Goal: Information Seeking & Learning: Learn about a topic

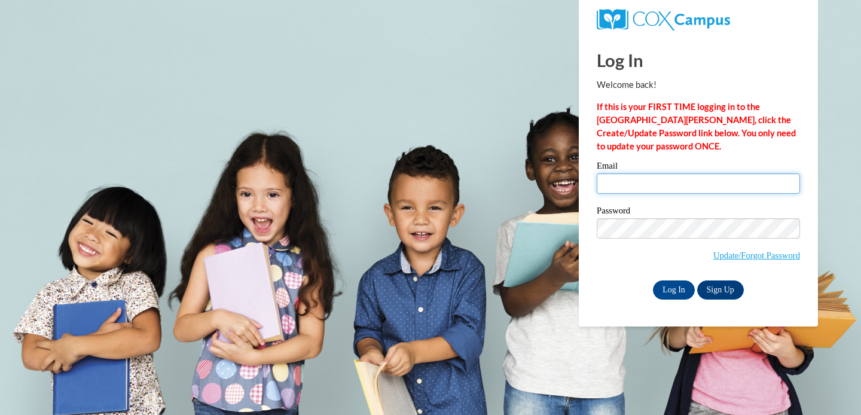
click at [679, 187] on input "Email" at bounding box center [698, 183] width 203 height 20
click at [705, 179] on input "Email" at bounding box center [698, 183] width 203 height 20
type input "[EMAIL_ADDRESS][DOMAIN_NAME]"
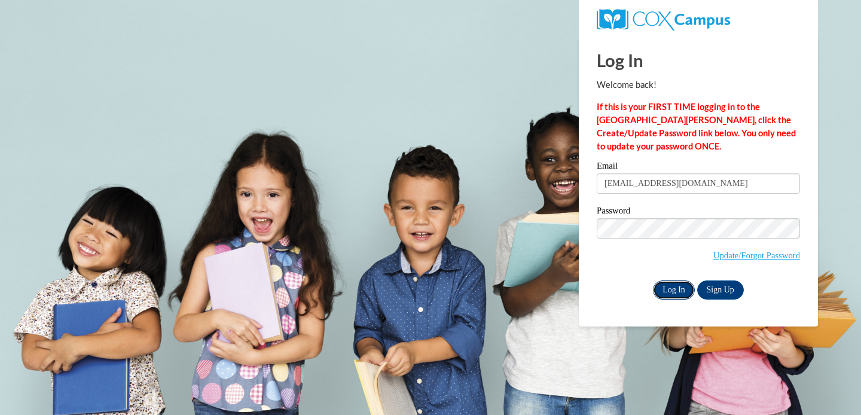
click at [673, 293] on input "Log In" at bounding box center [674, 290] width 42 height 19
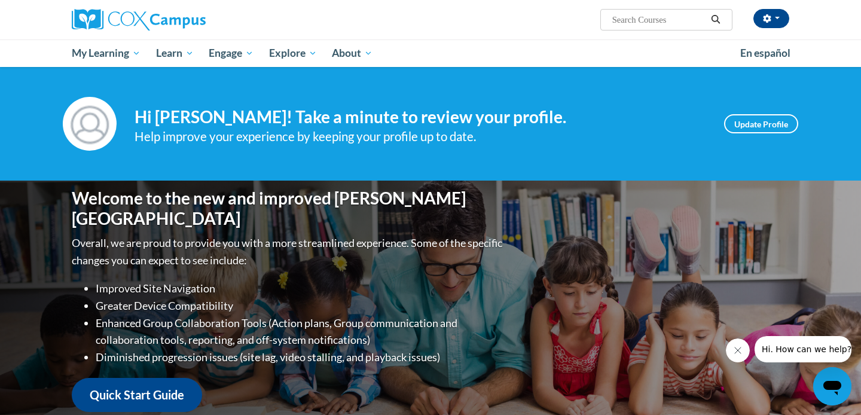
click at [782, 107] on div "Your profile Hi Gabriela Velazquez! Take a minute to review your profile. Help …" at bounding box center [431, 124] width 754 height 54
click at [776, 122] on link "Update Profile" at bounding box center [761, 123] width 74 height 19
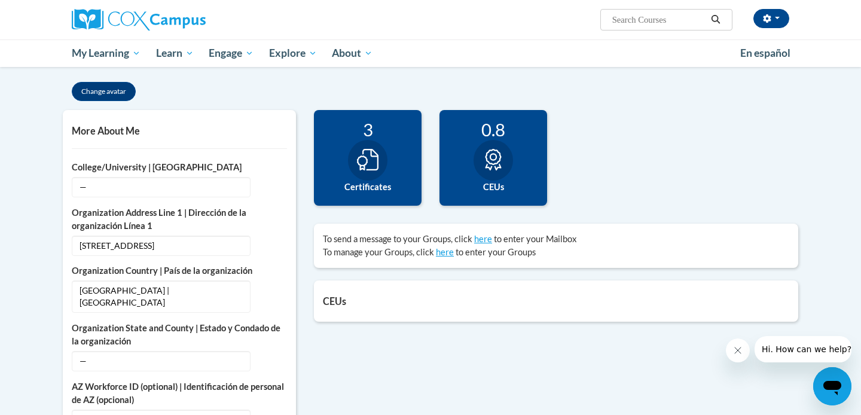
scroll to position [190, 0]
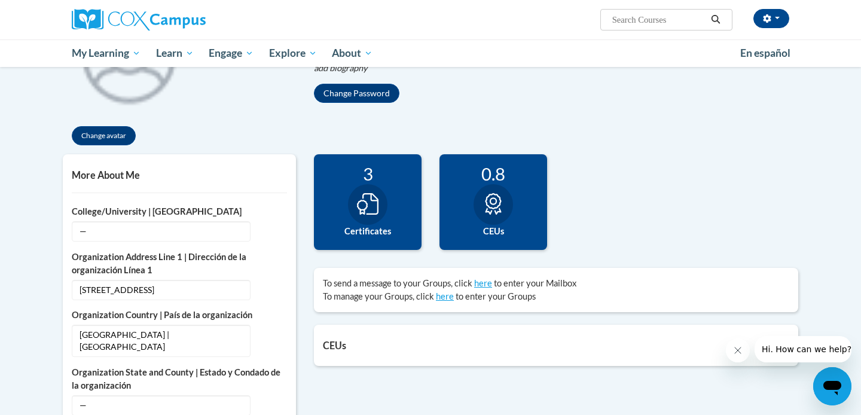
click at [358, 197] on icon at bounding box center [368, 204] width 22 height 22
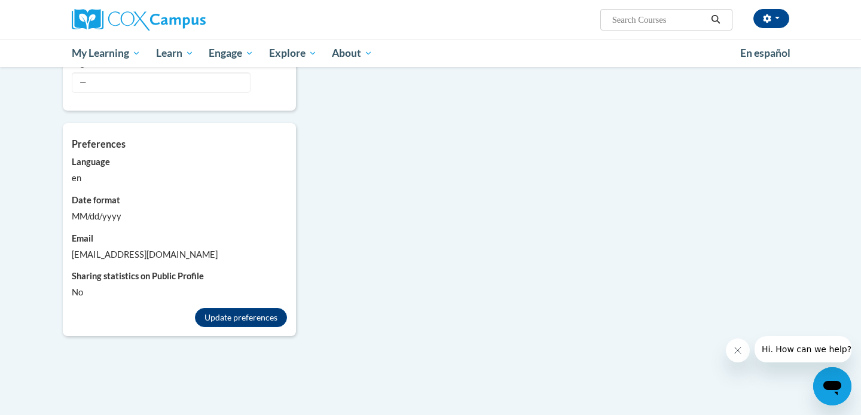
scroll to position [952, 0]
click at [217, 309] on button "Update preferences" at bounding box center [241, 318] width 92 height 19
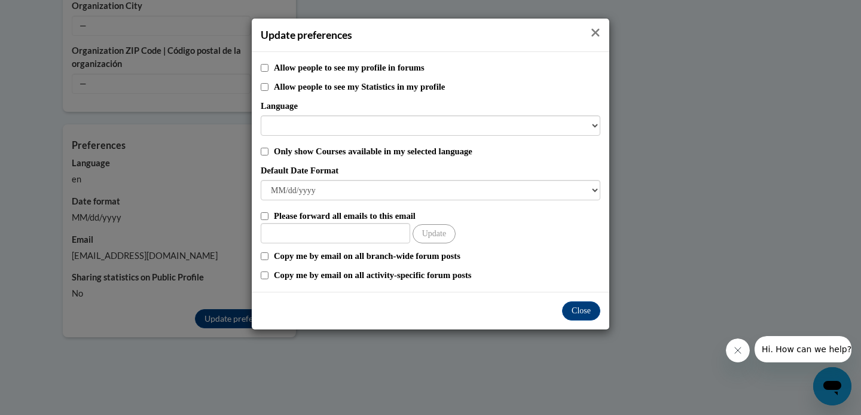
click at [595, 34] on icon "Close" at bounding box center [596, 32] width 10 height 13
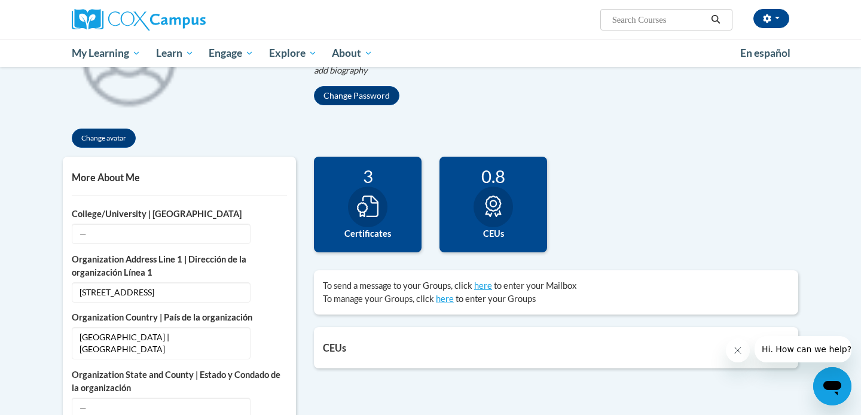
scroll to position [0, 0]
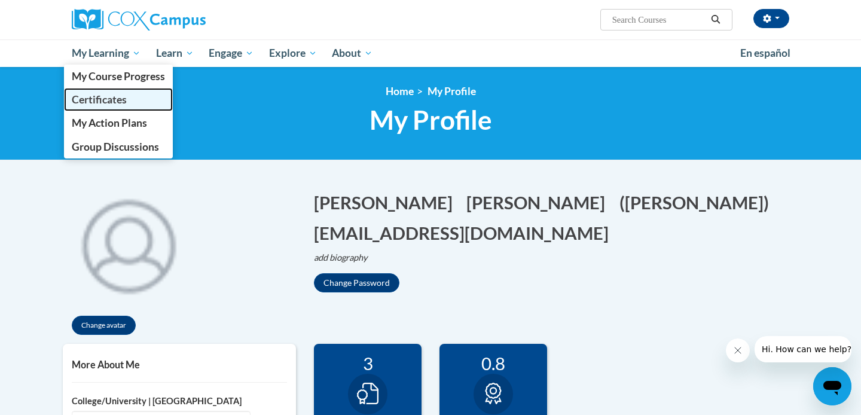
click at [107, 103] on span "Certificates" at bounding box center [99, 99] width 55 height 13
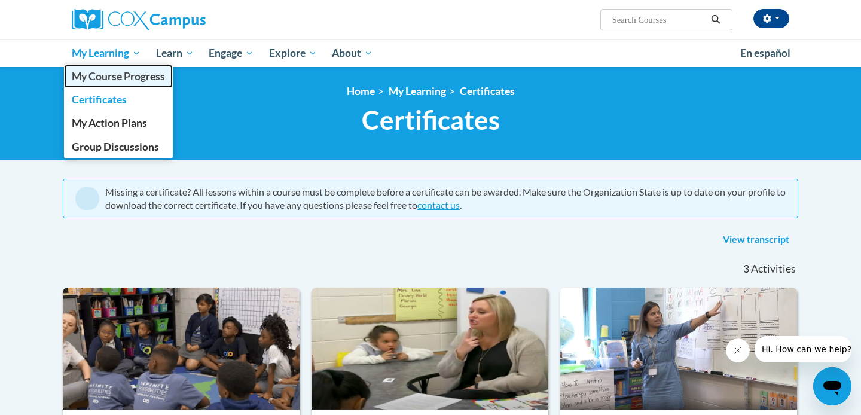
click at [118, 75] on span "My Course Progress" at bounding box center [118, 76] width 93 height 13
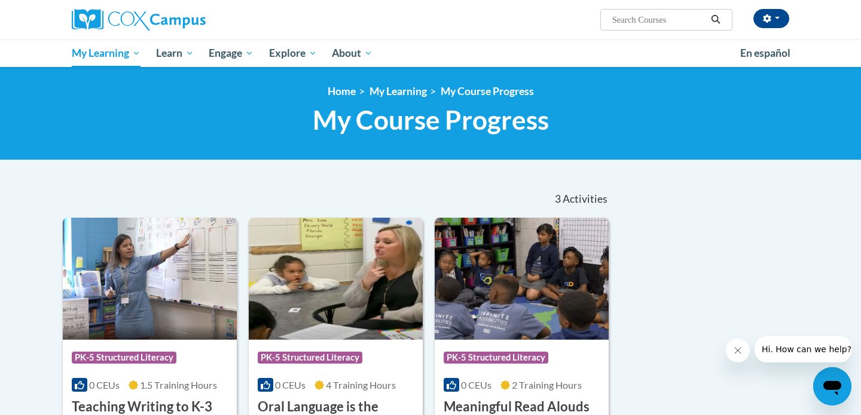
click at [612, 25] on input "Search..." at bounding box center [659, 20] width 96 height 14
type input "Reading Fluency"
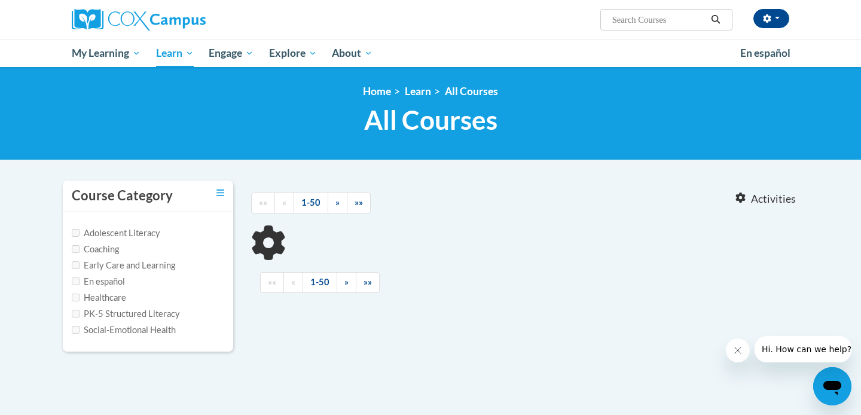
type input "Reading Fluency"
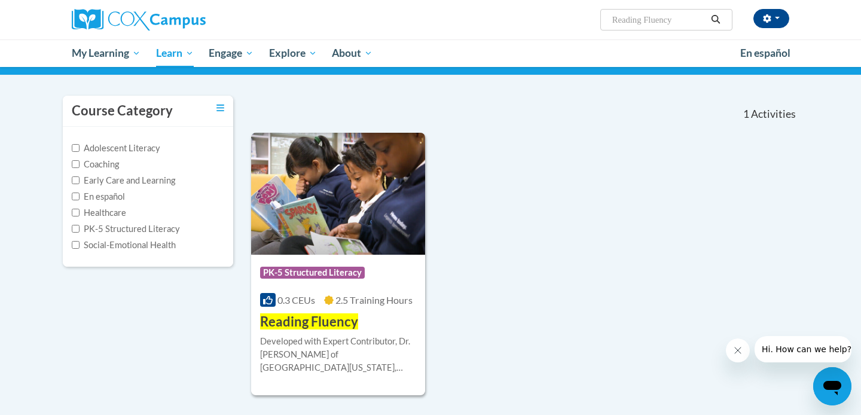
scroll to position [99, 0]
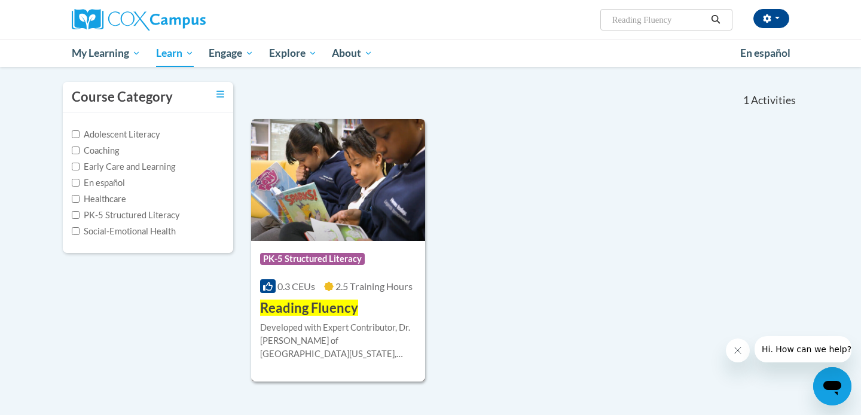
click at [319, 247] on div "Course Category: PK-5 Structured Literacy" at bounding box center [338, 260] width 156 height 27
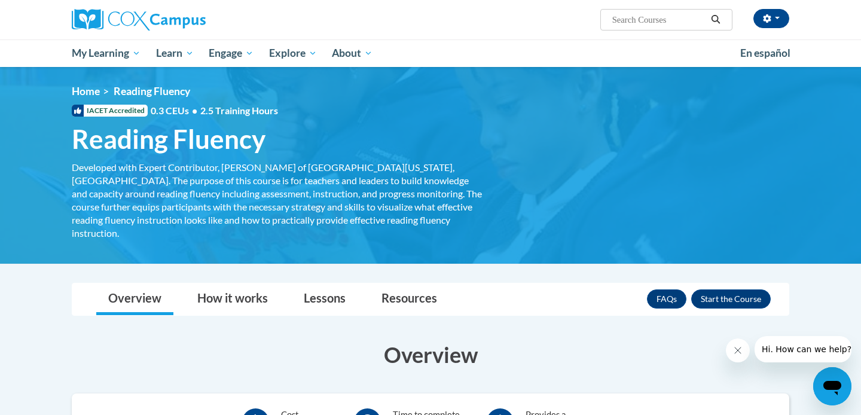
click at [520, 191] on div "<en>My Learning</en><fr>New fr_My Learning</fr><it>New it_My Learning</it><de>N…" at bounding box center [431, 165] width 754 height 161
